Goal: Task Accomplishment & Management: Use online tool/utility

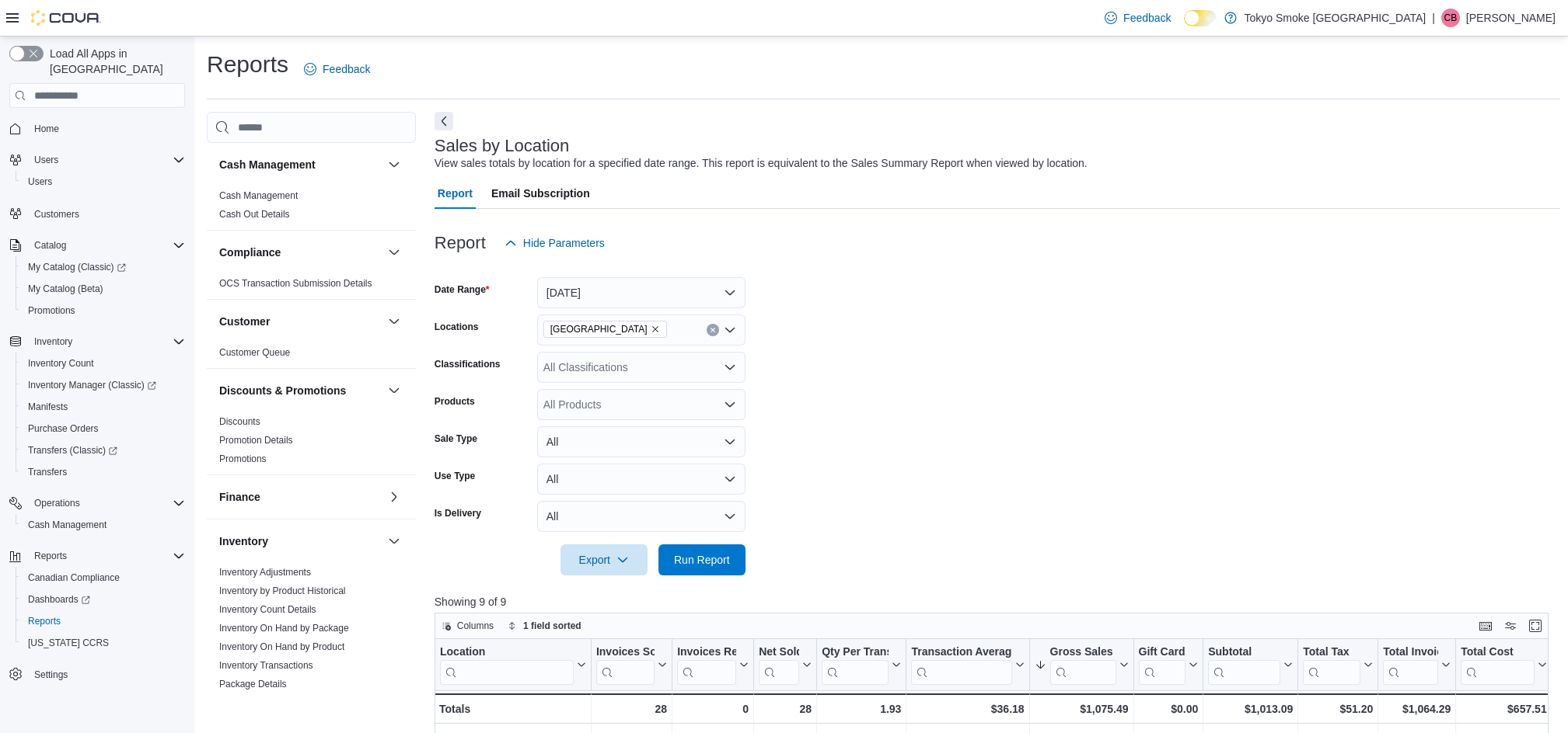
scroll to position [479, 0]
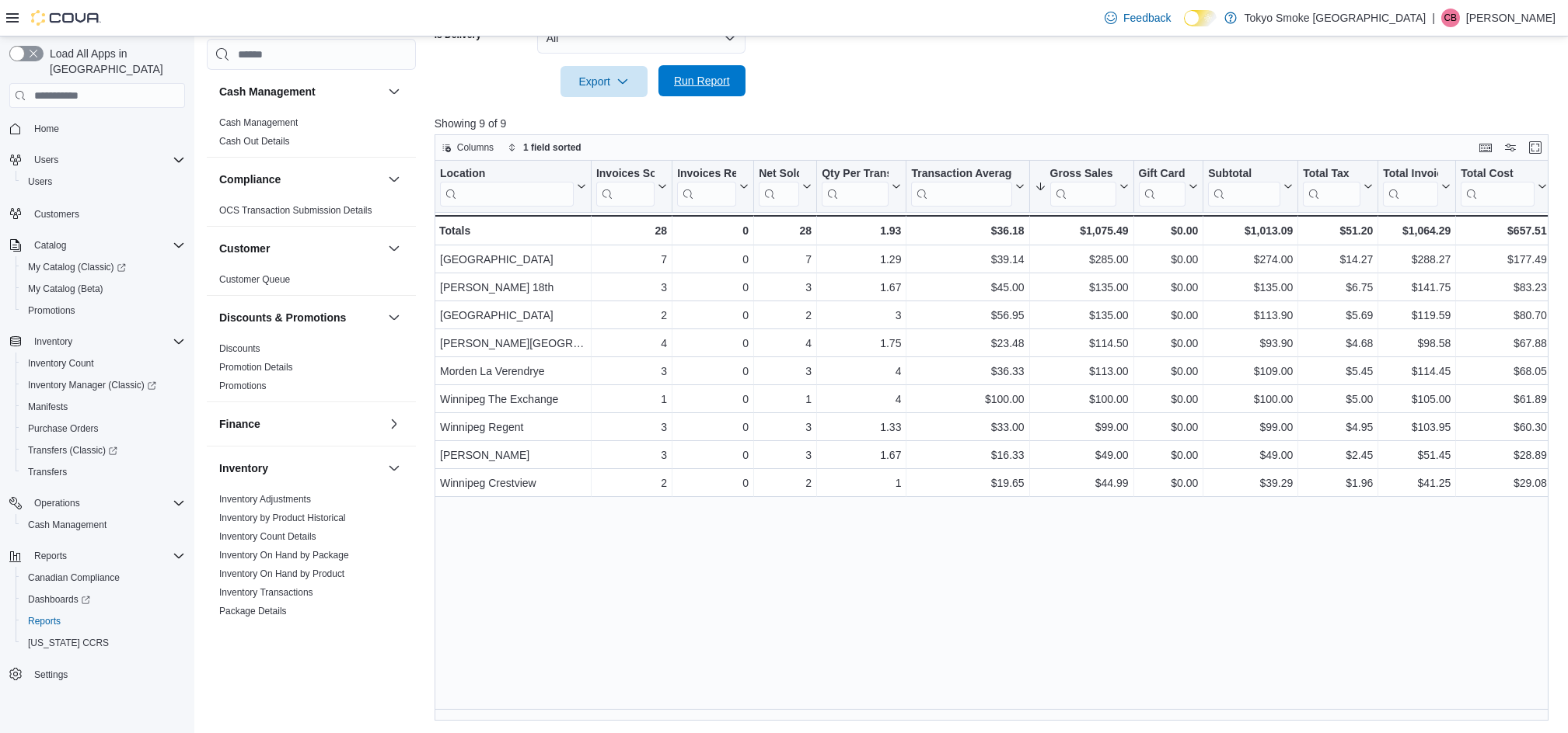
click at [709, 93] on span "Run Report" at bounding box center [701, 81] width 68 height 31
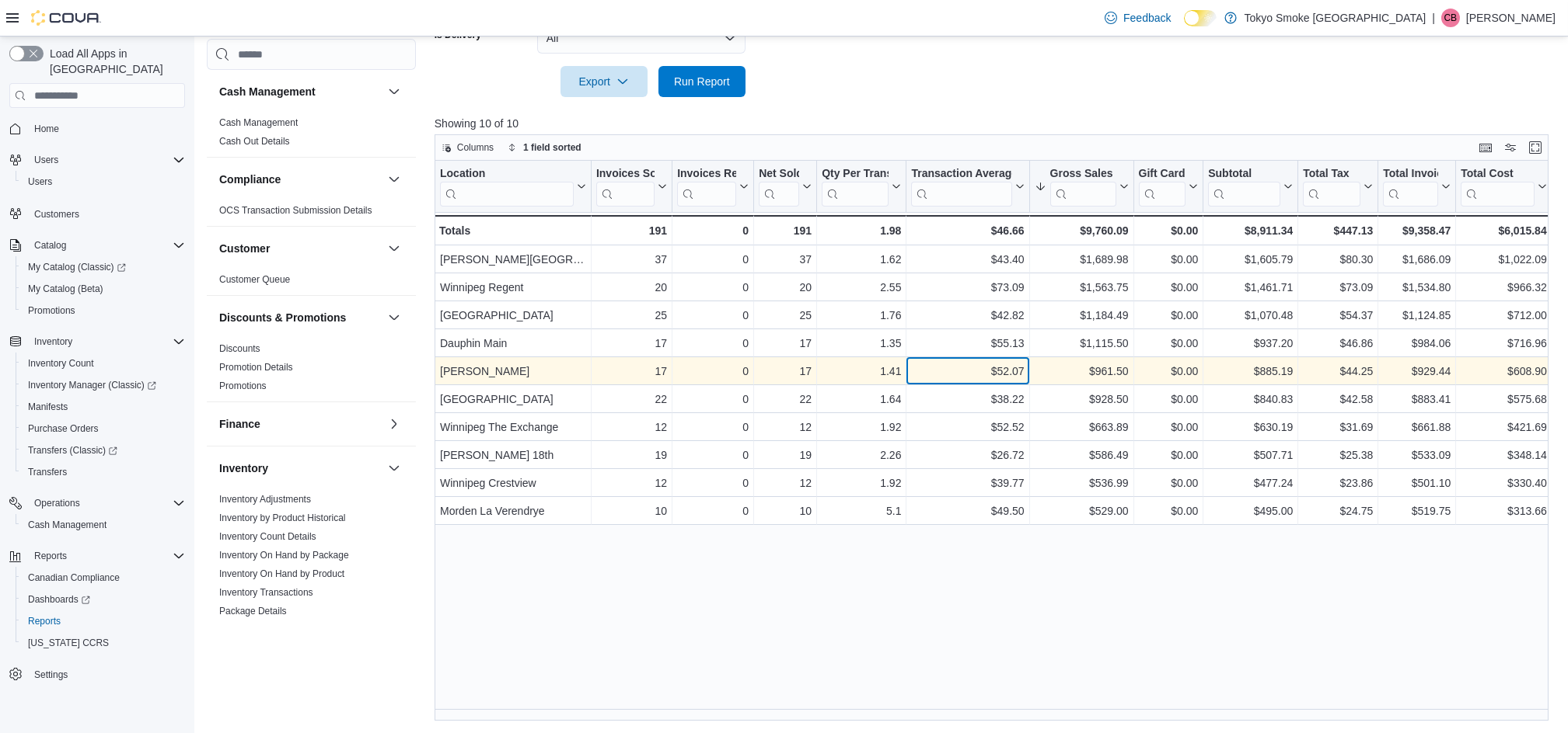
click at [949, 370] on div "$52.07" at bounding box center [967, 371] width 113 height 19
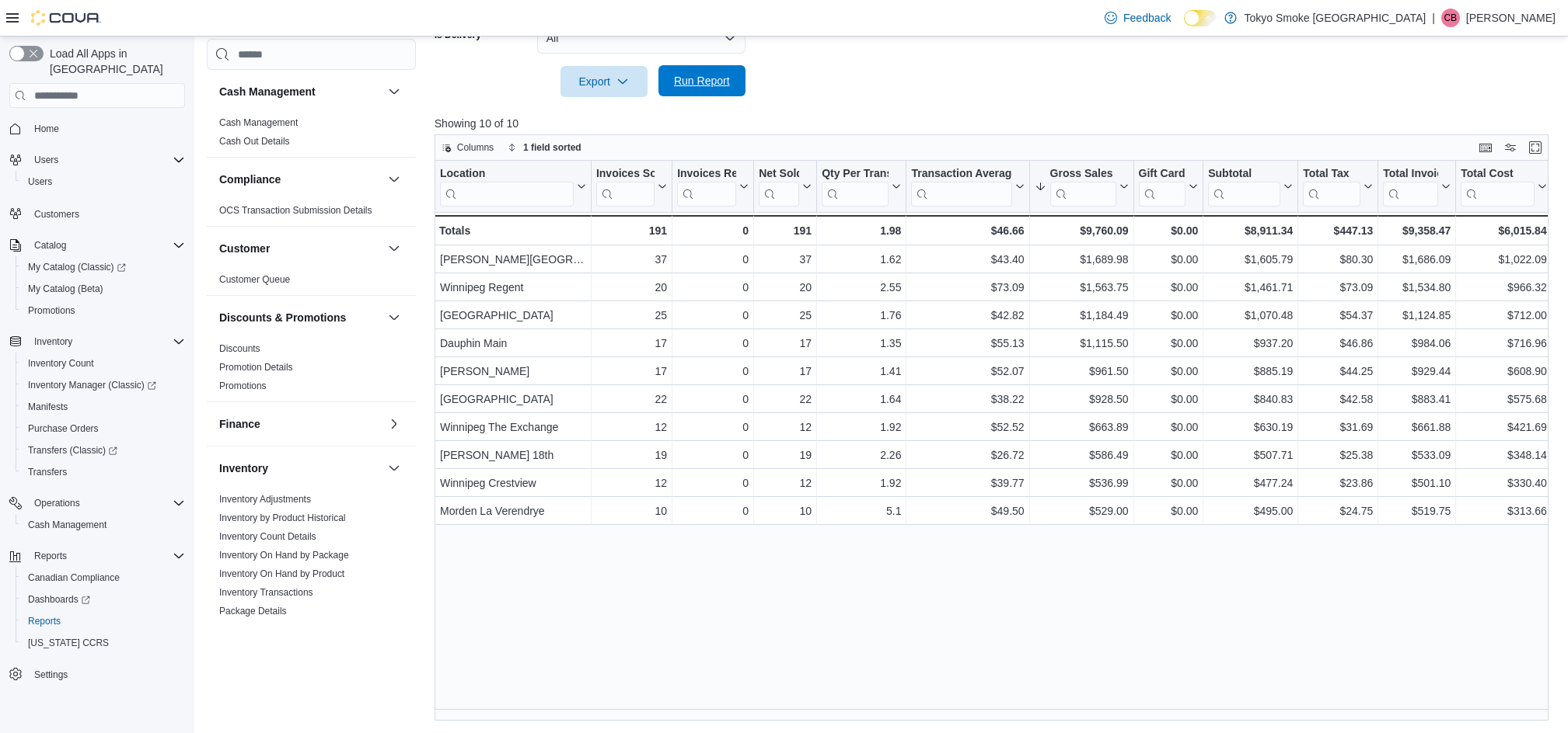
click at [688, 85] on span "Run Report" at bounding box center [702, 80] width 56 height 16
click at [706, 75] on span "Run Report" at bounding box center [702, 80] width 56 height 16
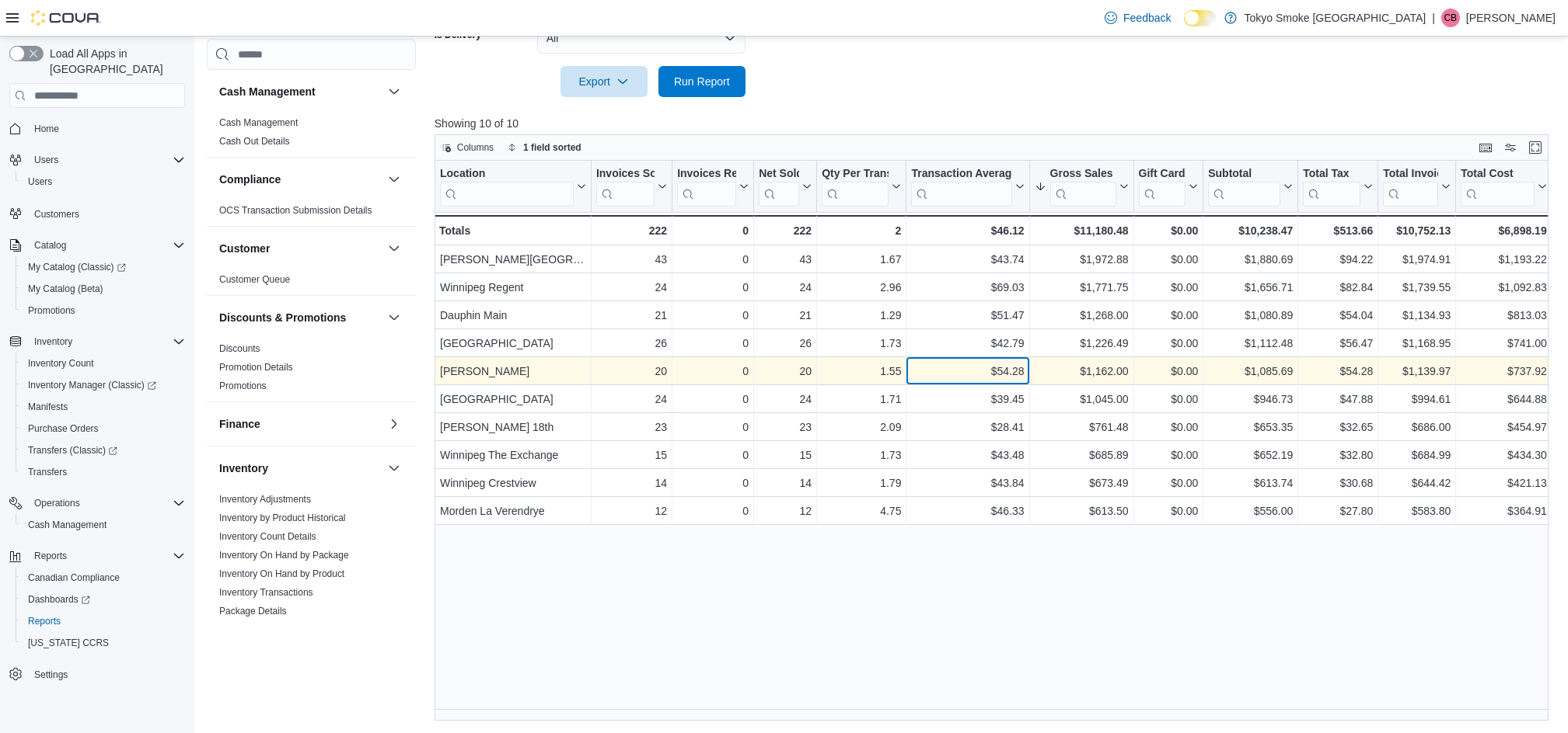
click at [940, 366] on div "$54.28" at bounding box center [967, 371] width 113 height 19
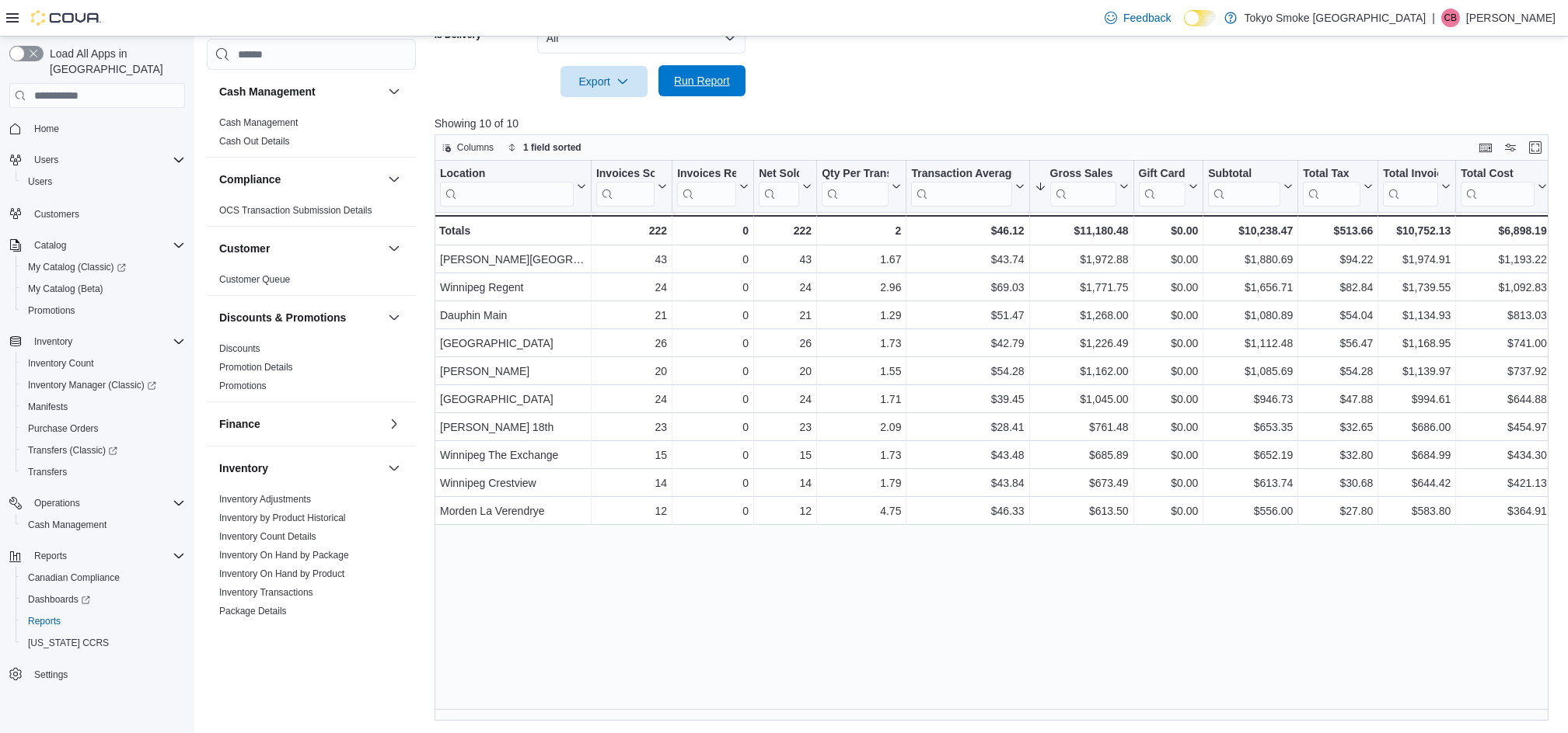
click at [705, 75] on span "Run Report" at bounding box center [702, 80] width 56 height 16
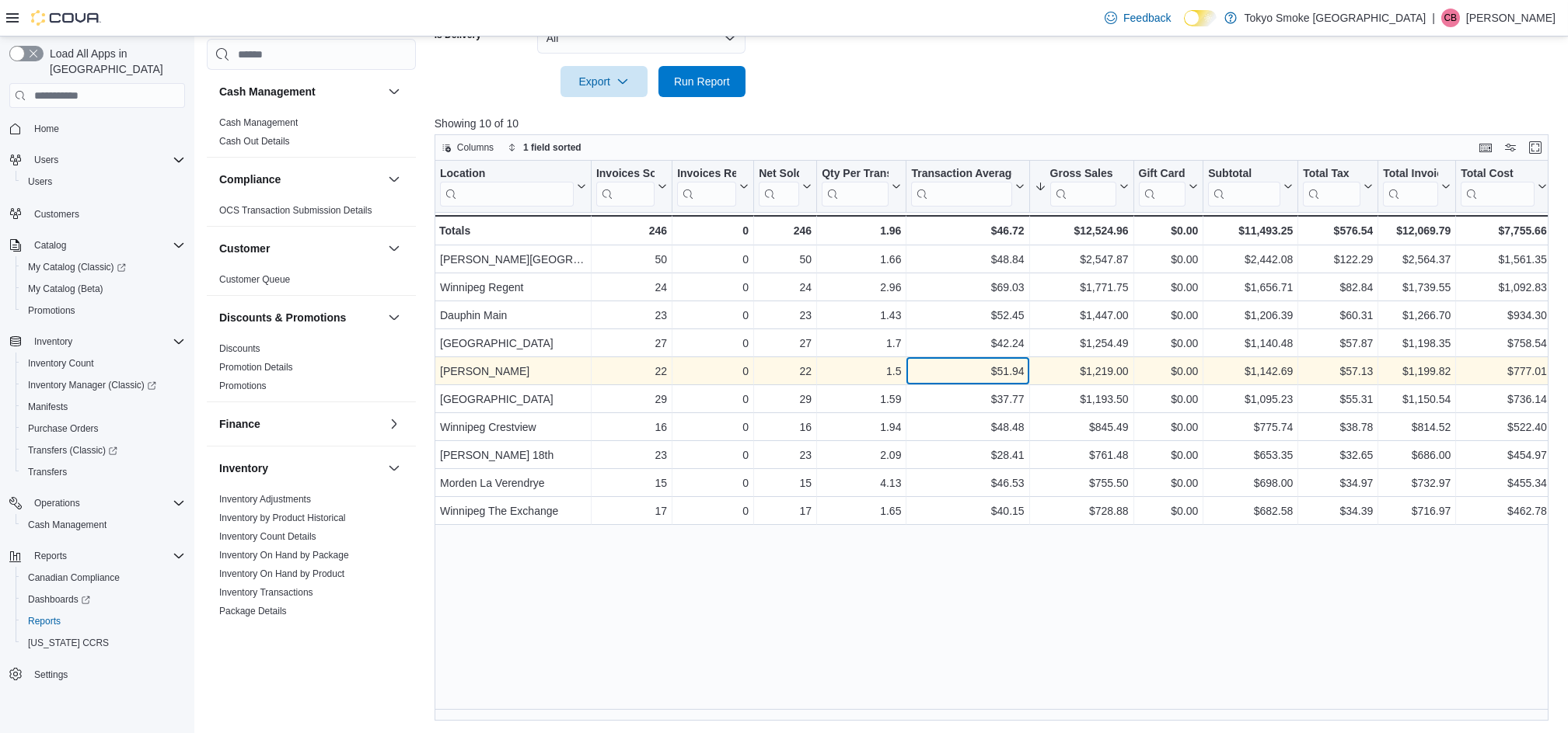
click at [965, 363] on div "$51.94" at bounding box center [967, 371] width 113 height 19
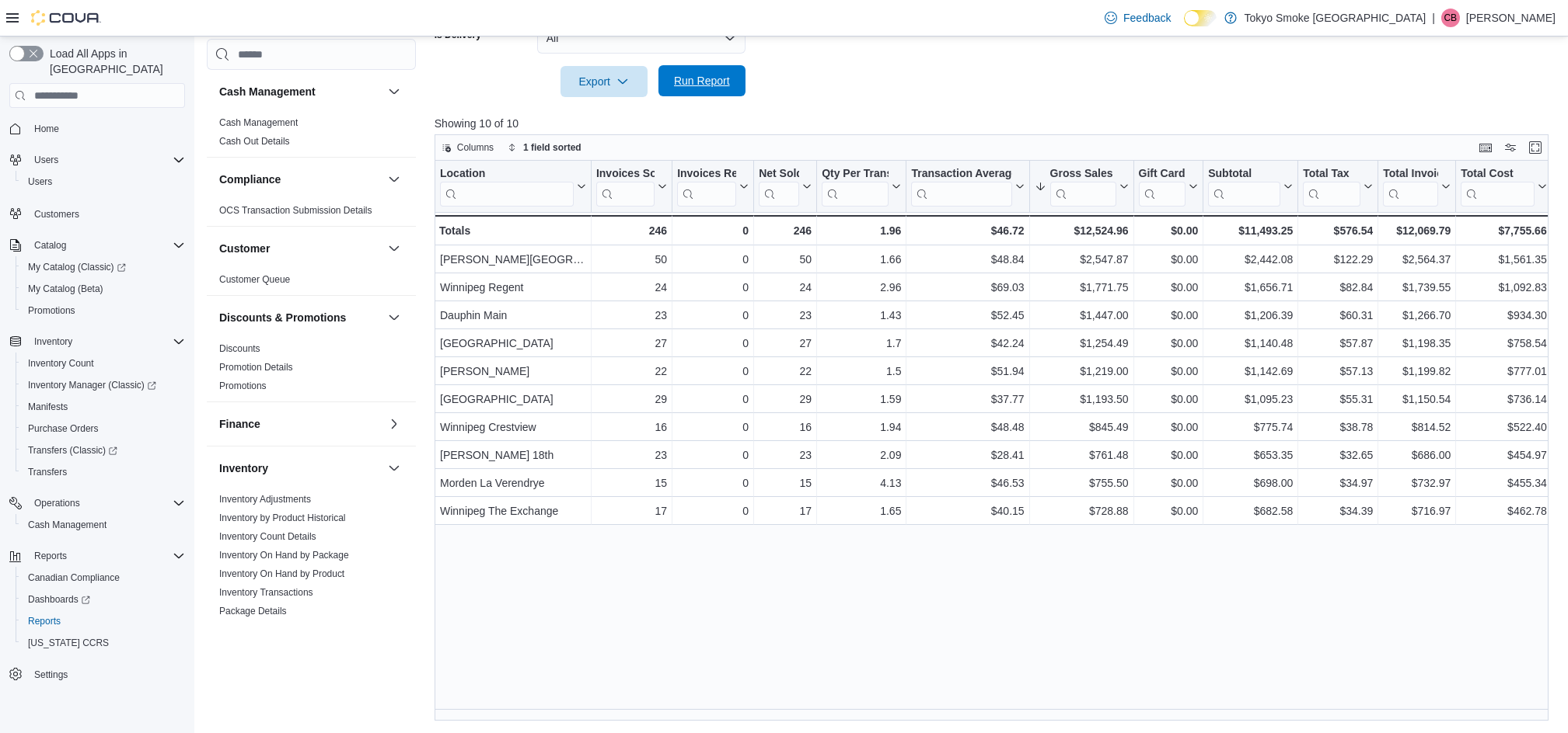
click at [735, 80] on span "Run Report" at bounding box center [701, 81] width 68 height 31
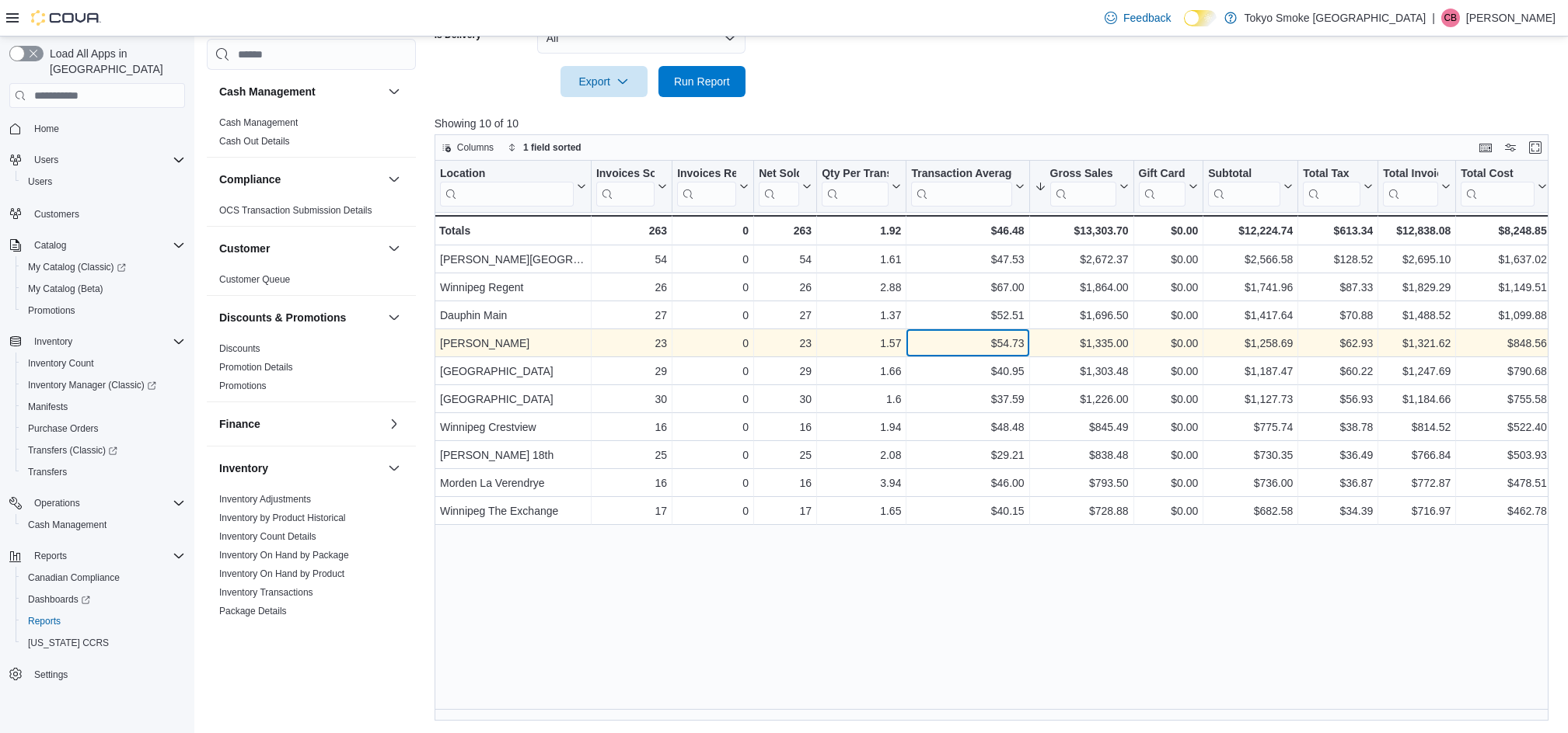
click at [963, 341] on div "$54.73" at bounding box center [967, 343] width 113 height 19
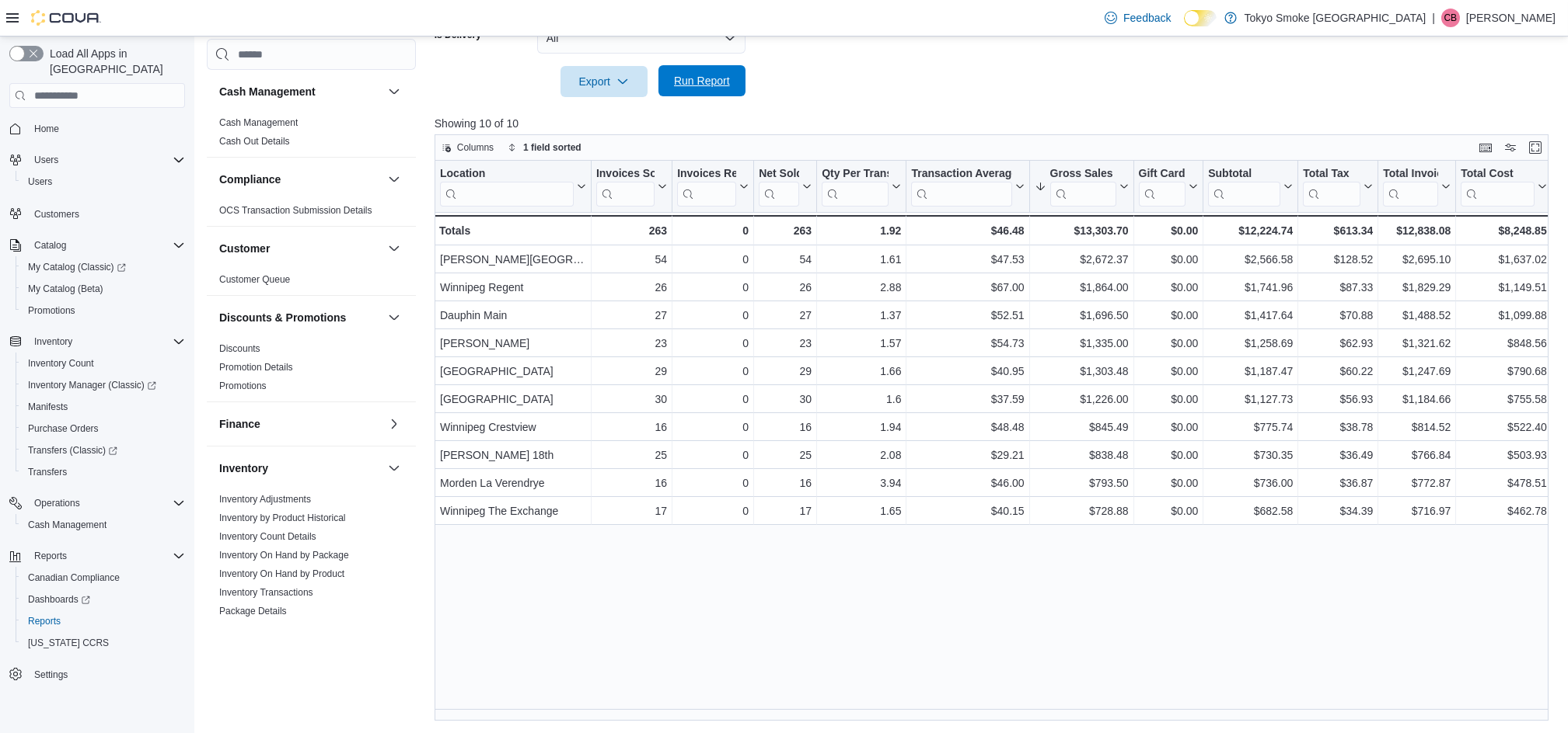
click at [710, 83] on span "Run Report" at bounding box center [702, 80] width 56 height 16
click at [715, 90] on span "Run Report" at bounding box center [701, 81] width 68 height 31
click at [697, 81] on span "Run Report" at bounding box center [702, 80] width 56 height 16
click at [715, 85] on span "Run Report" at bounding box center [702, 80] width 56 height 16
click at [692, 83] on span "Run Report" at bounding box center [702, 80] width 56 height 16
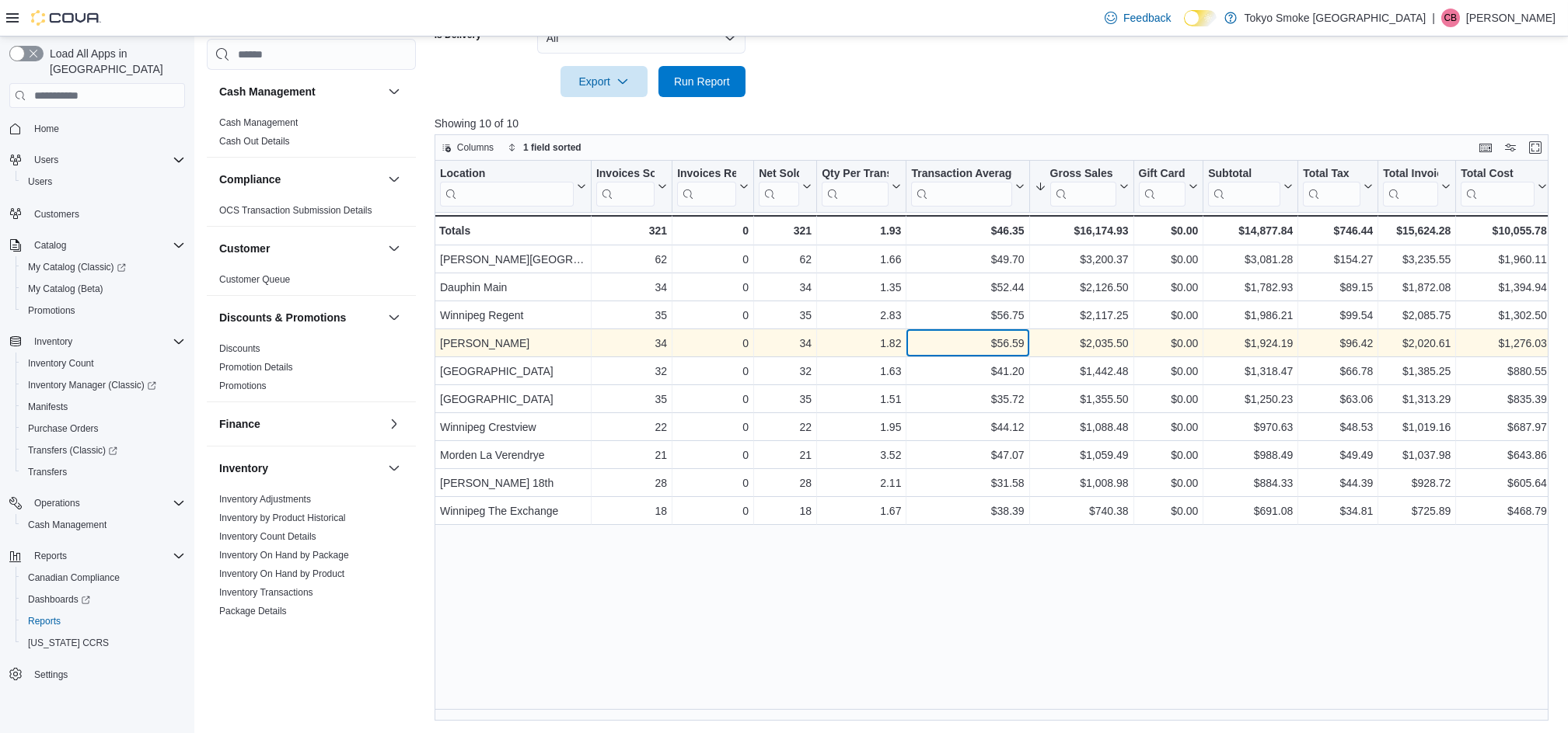
click at [948, 337] on div "$56.59" at bounding box center [967, 343] width 113 height 19
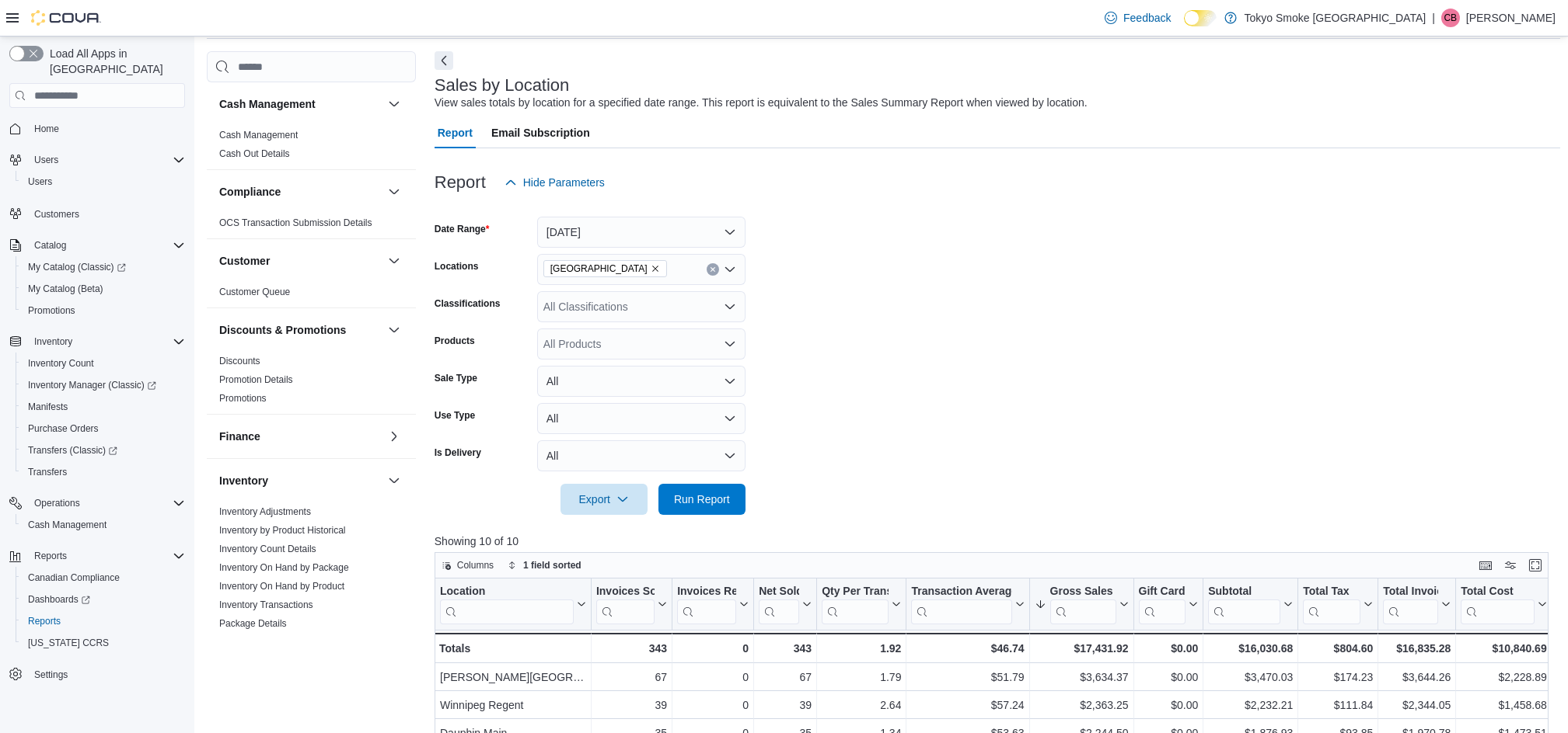
scroll to position [103, 0]
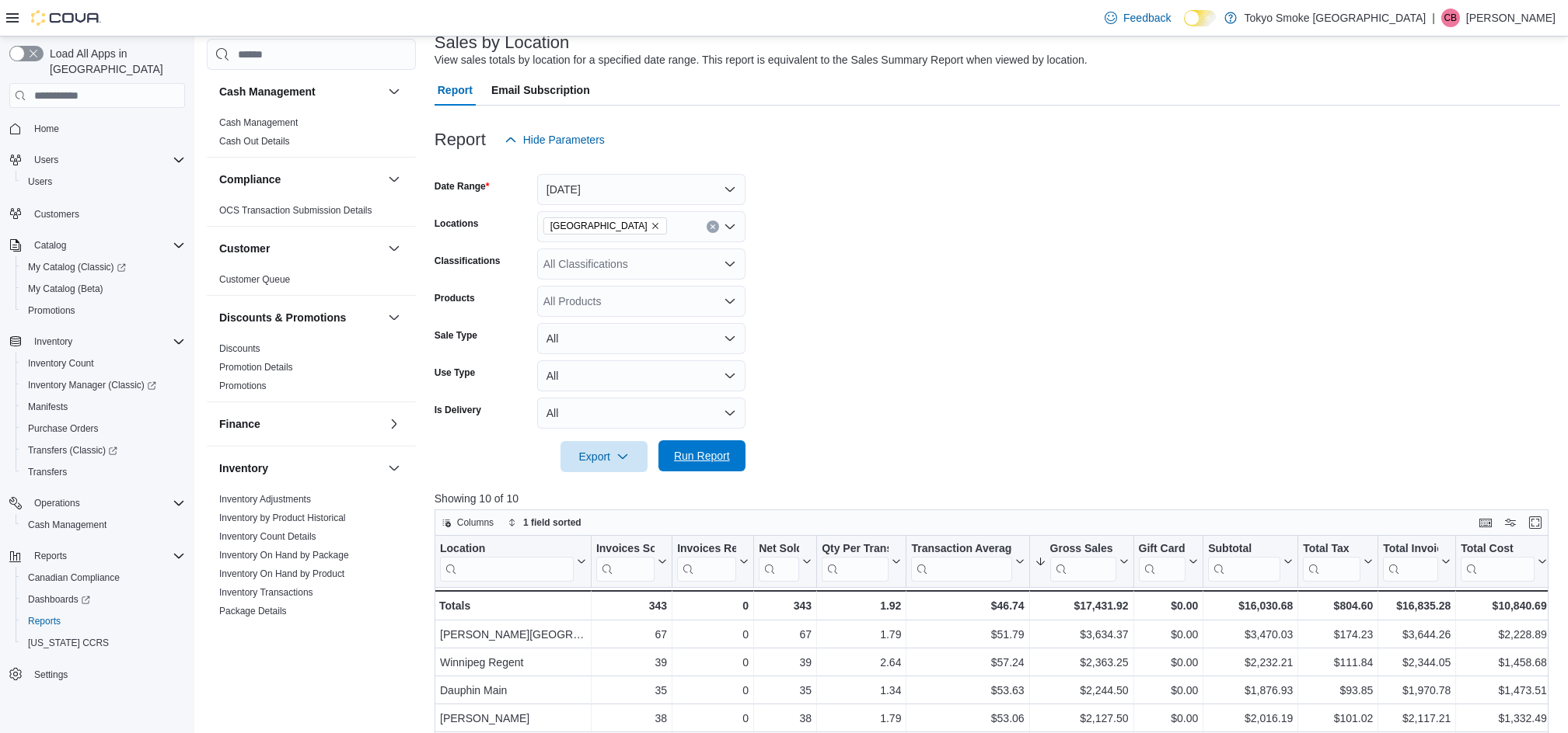
drag, startPoint x: 721, startPoint y: 458, endPoint x: 816, endPoint y: 402, distance: 110.3
click at [722, 457] on span "Run Report" at bounding box center [702, 456] width 56 height 16
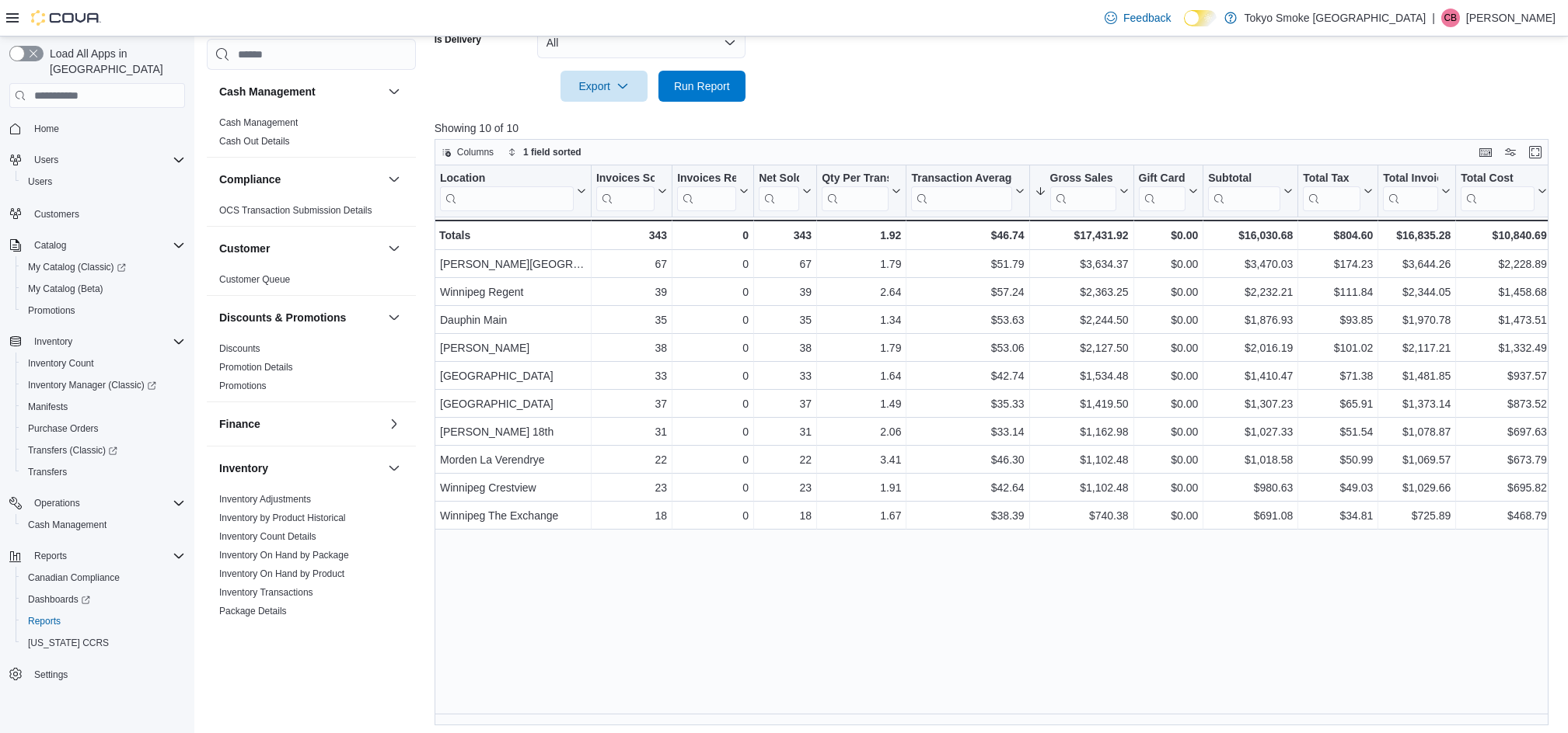
scroll to position [479, 0]
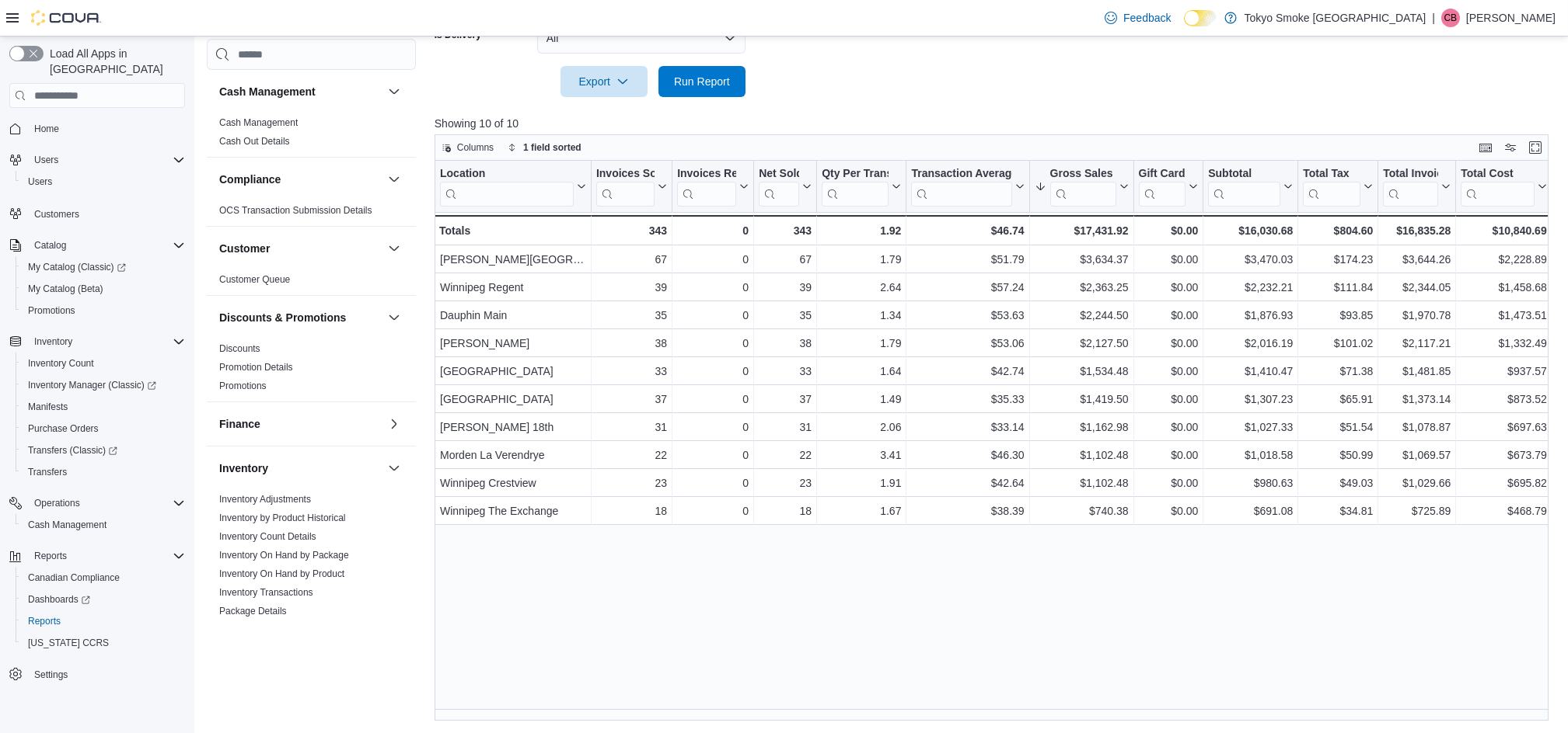
click at [1051, 562] on div "Location Click to view column header actions Invoices Sold Click to view column…" at bounding box center [997, 441] width 1125 height 560
click at [703, 76] on span "Run Report" at bounding box center [702, 80] width 56 height 16
click at [714, 77] on span "Run Report" at bounding box center [702, 80] width 56 height 16
click at [677, 80] on span "Run Report" at bounding box center [702, 80] width 56 height 16
click at [704, 83] on span "Run Report" at bounding box center [702, 80] width 56 height 16
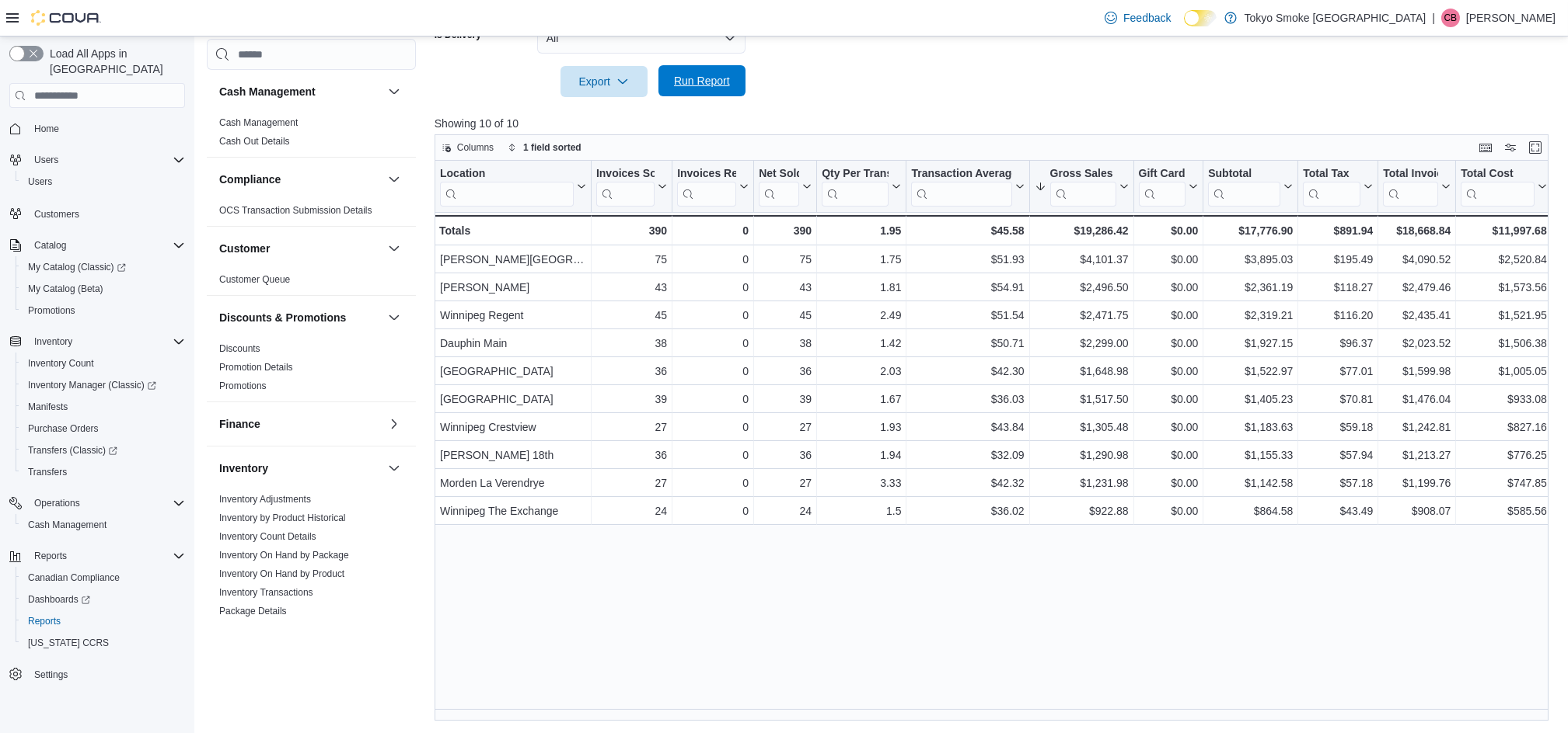
click at [721, 89] on span "Run Report" at bounding box center [701, 81] width 68 height 31
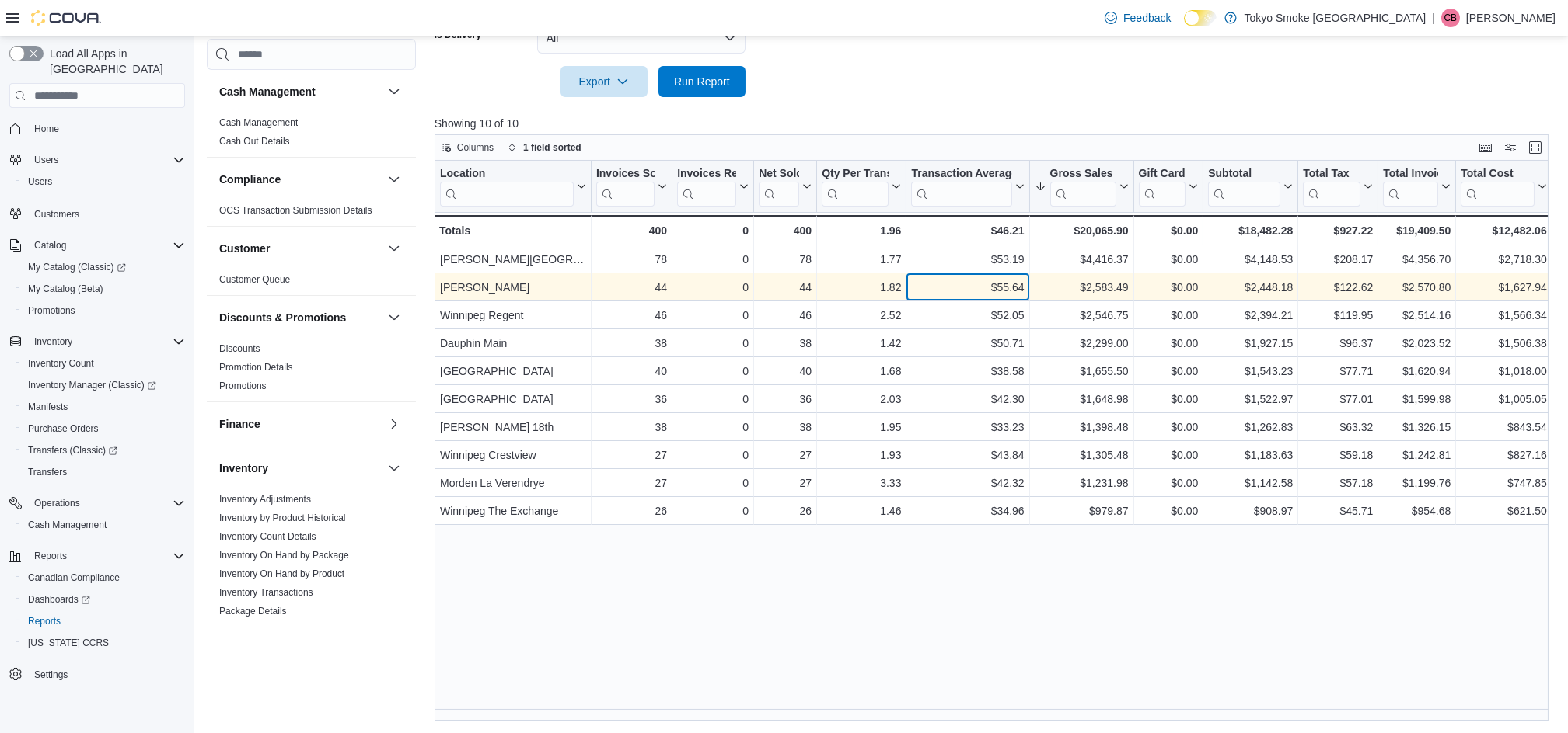
click at [946, 284] on div "$55.64" at bounding box center [967, 287] width 113 height 19
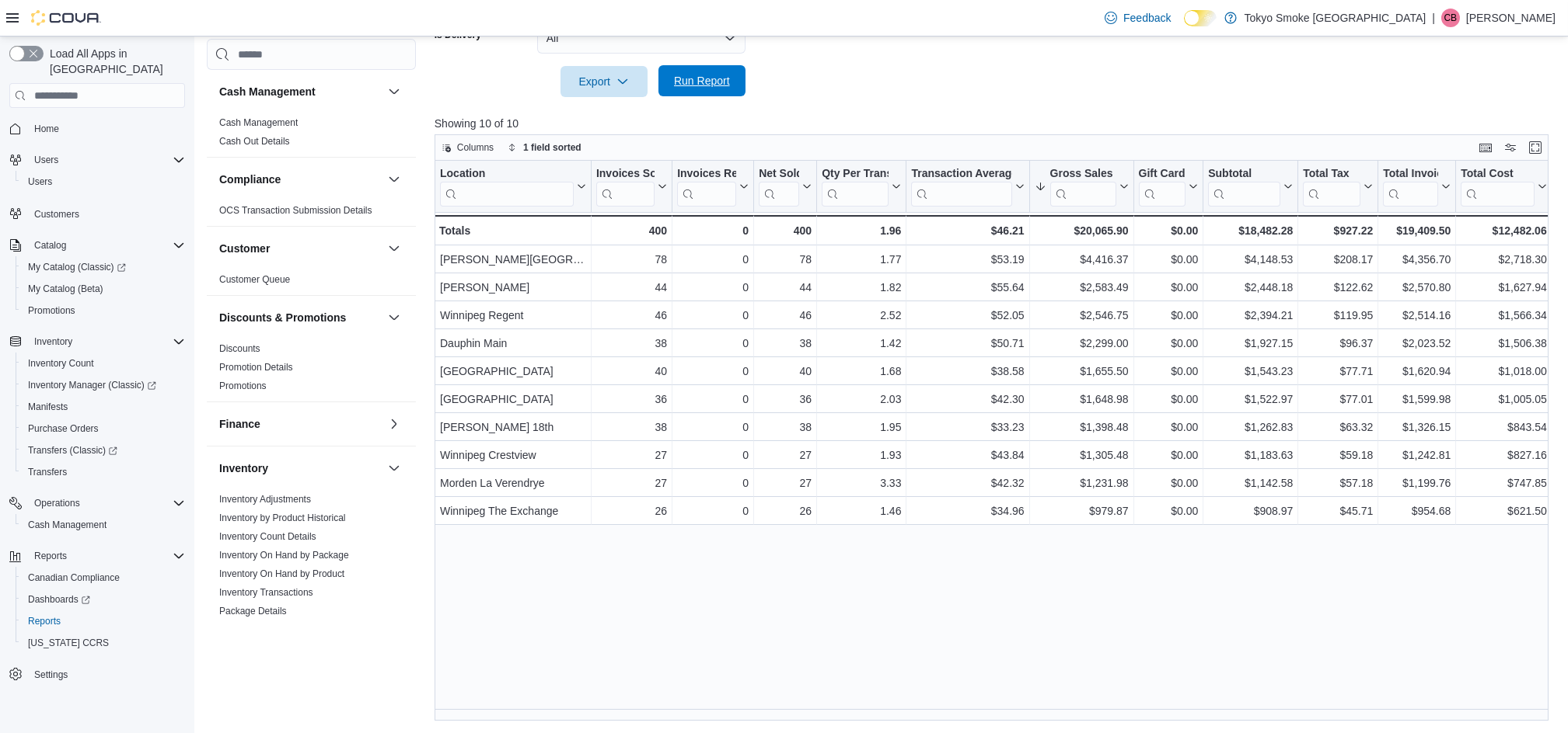
click at [695, 80] on span "Run Report" at bounding box center [702, 80] width 56 height 16
click at [44, 123] on span "Home" at bounding box center [47, 129] width 25 height 12
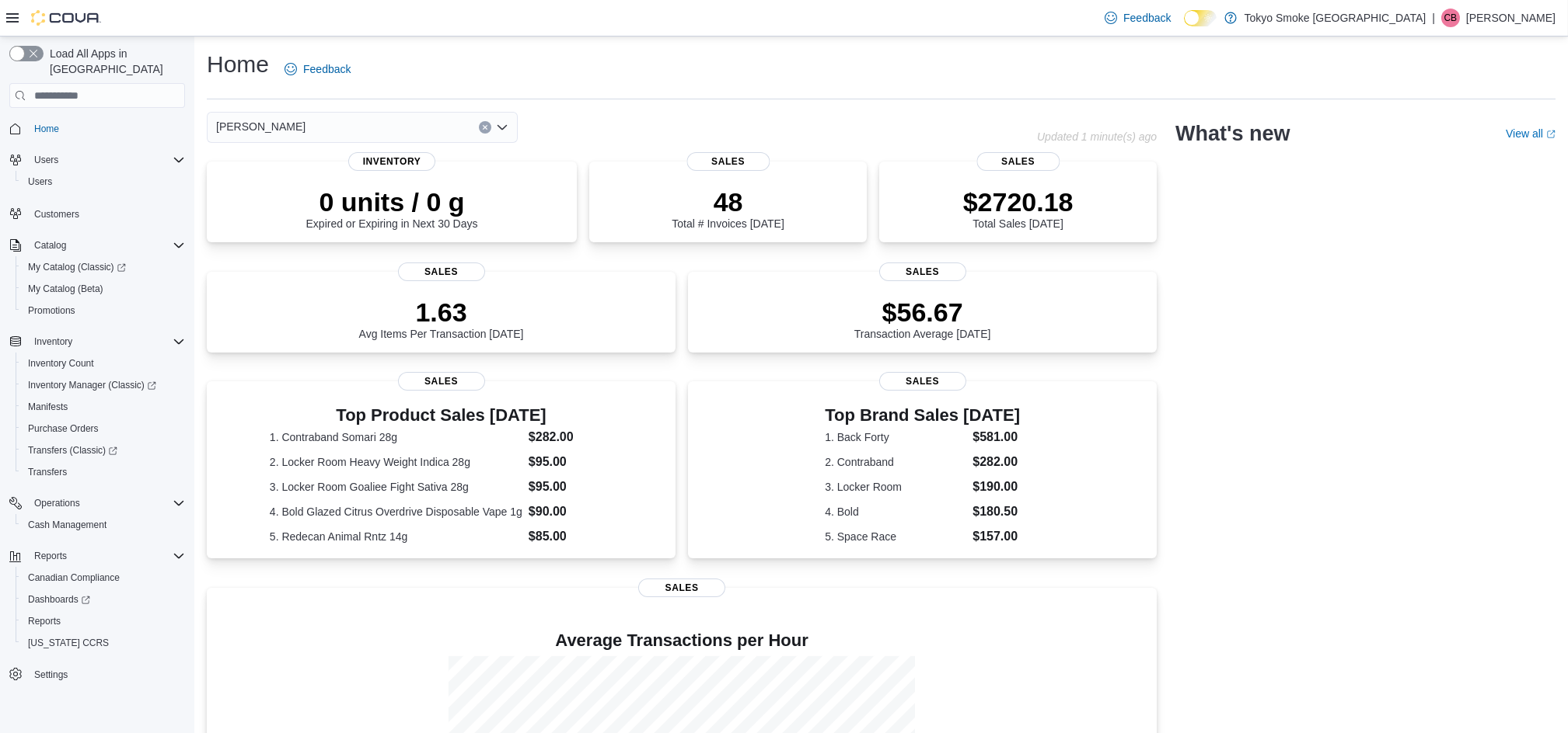
click at [1520, 19] on p "[PERSON_NAME]" at bounding box center [1511, 17] width 90 height 19
click at [1448, 158] on span "Sign Out" at bounding box center [1455, 152] width 42 height 16
